Goal: Register for event/course

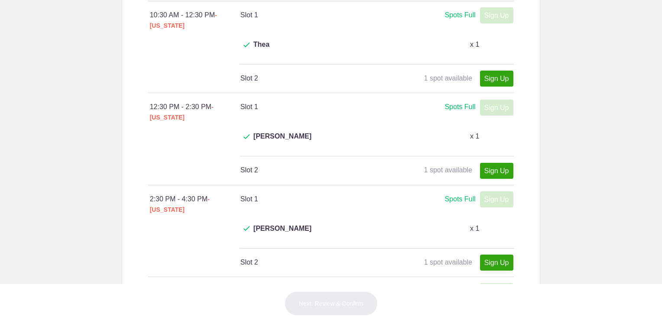
scroll to position [303, 0]
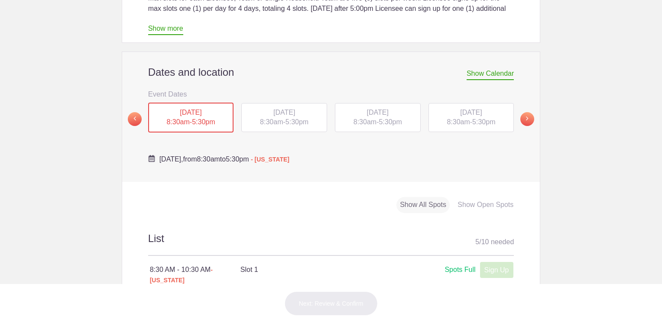
click at [281, 109] on span "[DATE]" at bounding box center [284, 112] width 22 height 7
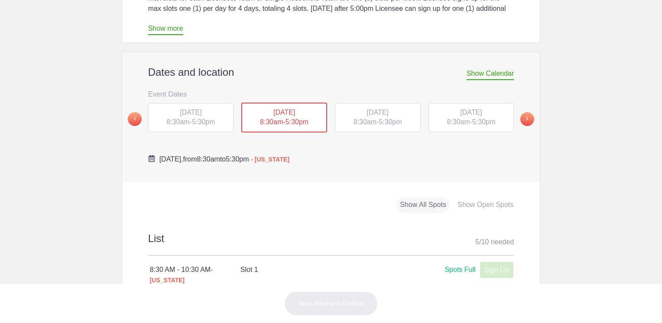
click at [370, 109] on span "[DATE]" at bounding box center [378, 112] width 22 height 7
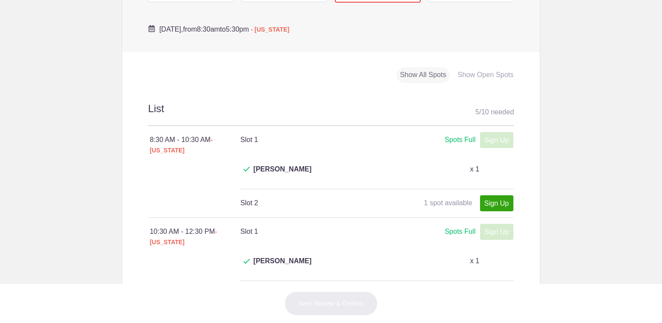
scroll to position [346, 0]
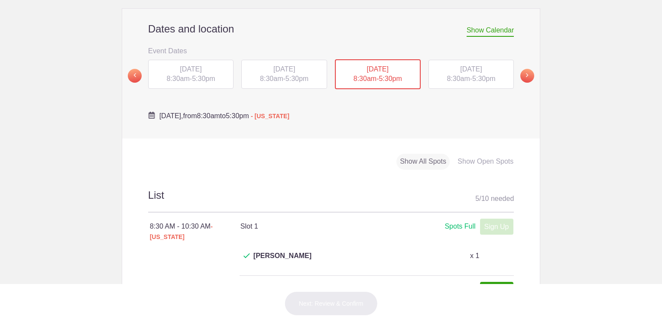
click at [468, 60] on div "[DATE] 8:30am - 5:30pm" at bounding box center [471, 74] width 86 height 29
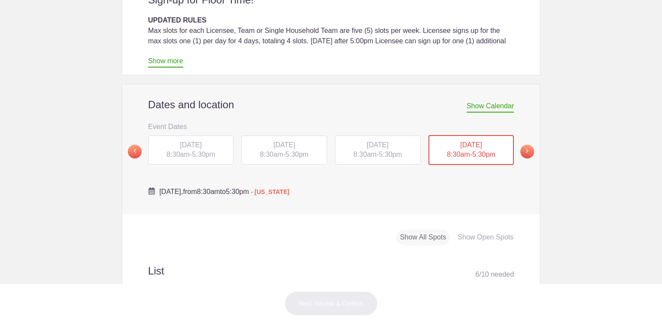
scroll to position [260, 0]
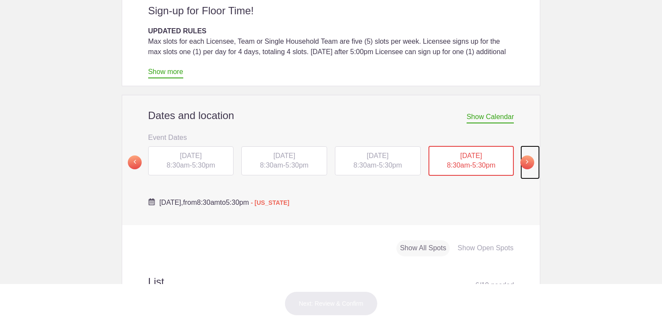
click at [525, 155] on span at bounding box center [527, 162] width 14 height 14
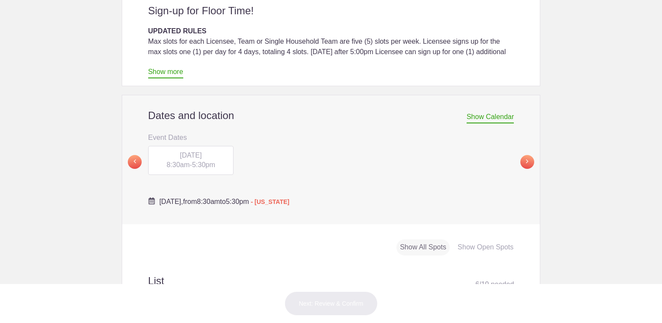
click at [180, 152] on span "FRI, Oct 10, 2025" at bounding box center [191, 155] width 22 height 7
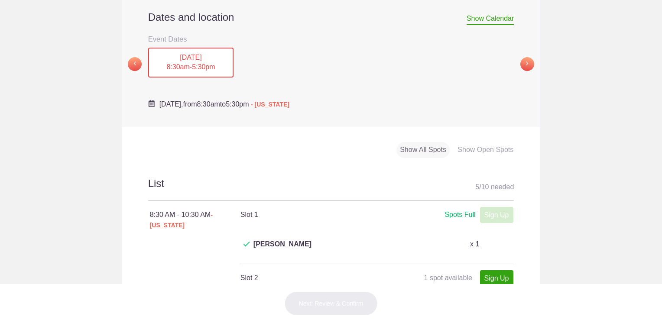
scroll to position [303, 0]
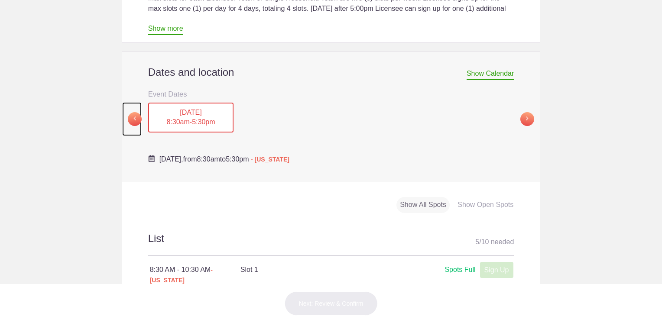
click at [136, 112] on span at bounding box center [135, 119] width 14 height 14
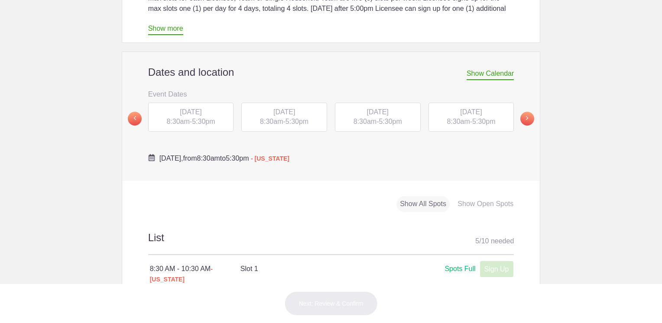
click at [457, 103] on div "THU, Oct 9, 2025 8:30am - 5:30pm" at bounding box center [471, 117] width 86 height 29
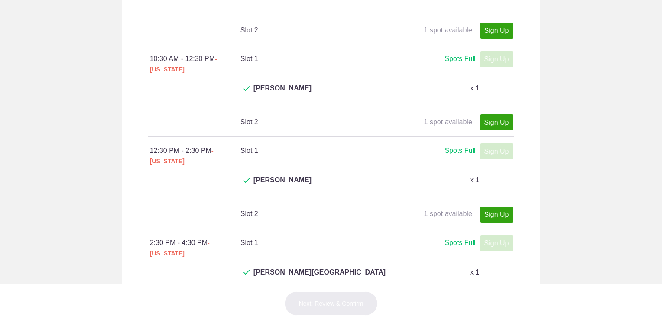
scroll to position [606, 0]
type input "1"
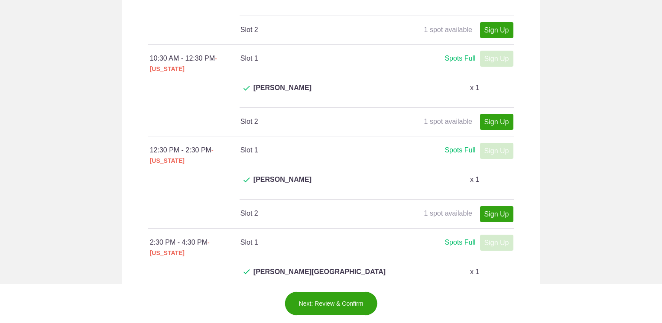
click at [343, 304] on button "Next: Review & Confirm" at bounding box center [331, 303] width 93 height 24
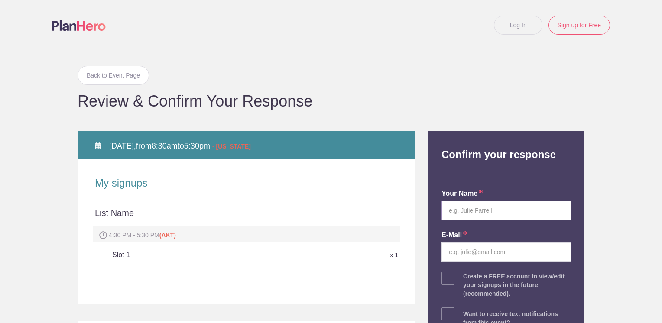
click at [534, 213] on input "text" at bounding box center [506, 210] width 130 height 19
type input "Jamie K. Harvey"
type input "jkharvey@gci.net"
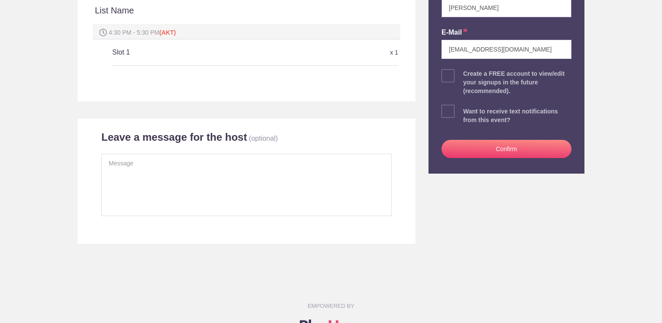
scroll to position [260, 0]
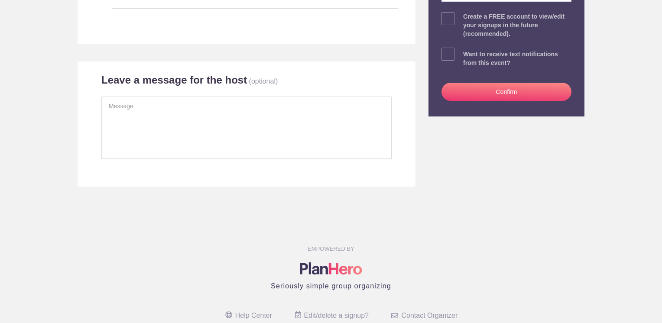
click at [499, 93] on button "Confirm" at bounding box center [506, 92] width 130 height 18
